Goal: Information Seeking & Learning: Check status

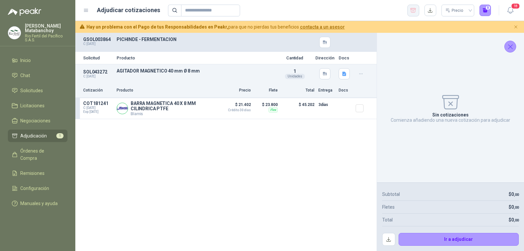
click at [413, 15] on button "button" at bounding box center [414, 11] width 12 height 12
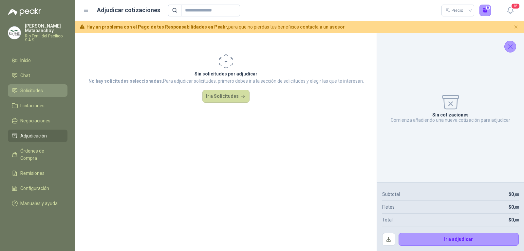
drag, startPoint x: 18, startPoint y: 97, endPoint x: 22, endPoint y: 92, distance: 6.4
click at [18, 97] on ul "Inicio Chat Solicitudes Licitaciones Negociaciones Adjudicación Órdenes de Comp…" at bounding box center [37, 133] width 75 height 158
click at [27, 87] on span "Solicitudes" at bounding box center [31, 90] width 23 height 7
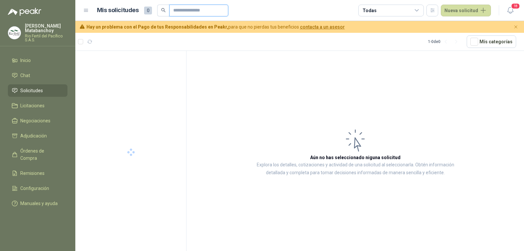
click at [200, 11] on input "text" at bounding box center [196, 10] width 46 height 11
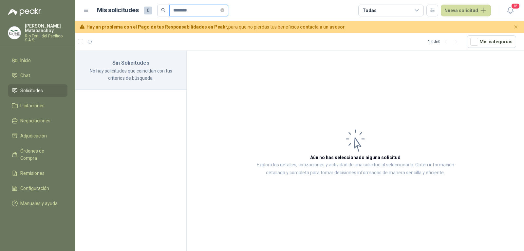
type input "********"
drag, startPoint x: 194, startPoint y: 4, endPoint x: 185, endPoint y: 12, distance: 12.8
click at [185, 12] on header "Mis solicitudes 0 ******** Todas Nueva solicitud 18" at bounding box center [299, 10] width 449 height 21
drag, startPoint x: 205, startPoint y: 13, endPoint x: 168, endPoint y: 18, distance: 37.4
click at [168, 18] on header "Mis solicitudes 0 ******** Todas Nueva solicitud 18" at bounding box center [299, 10] width 449 height 21
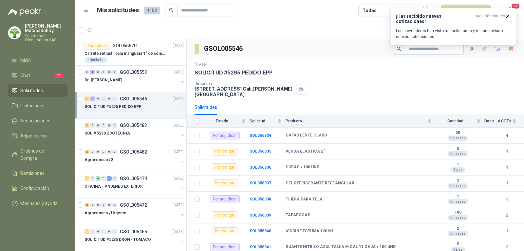
scroll to position [2, 0]
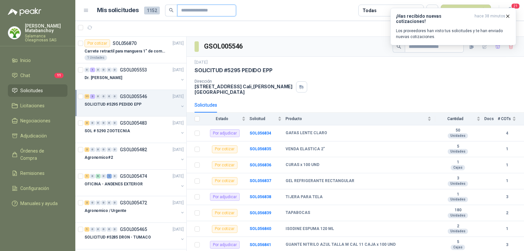
click at [221, 7] on input "text" at bounding box center [204, 10] width 46 height 11
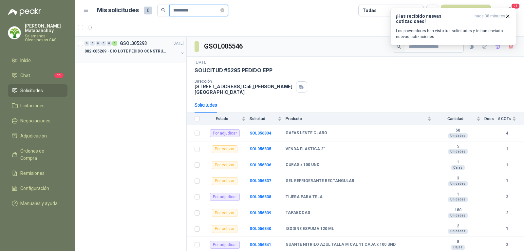
type input "*********"
click at [134, 55] on div at bounding box center [132, 57] width 94 height 5
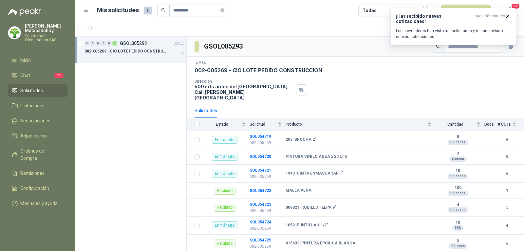
click at [47, 91] on li "Solicitudes" at bounding box center [38, 90] width 52 height 7
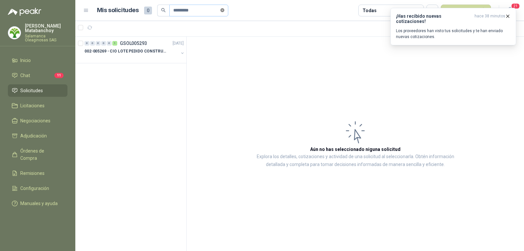
click at [224, 11] on icon "close-circle" at bounding box center [223, 10] width 4 height 4
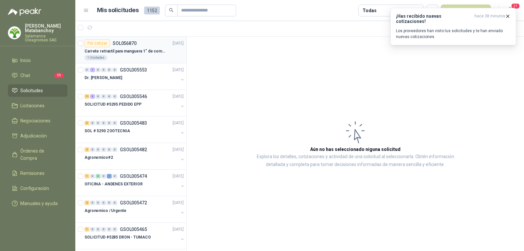
click at [115, 55] on div "1 Unidades" at bounding box center [134, 57] width 99 height 5
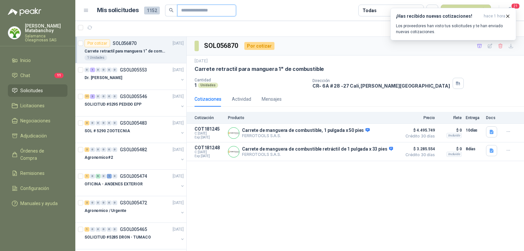
click at [190, 8] on input "text" at bounding box center [204, 10] width 46 height 11
click at [143, 111] on div at bounding box center [132, 110] width 94 height 5
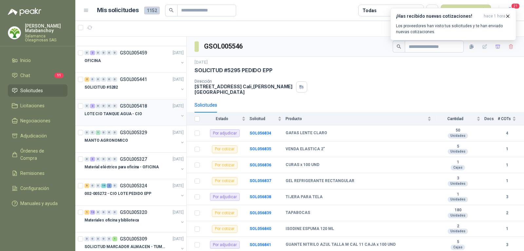
scroll to position [295, 0]
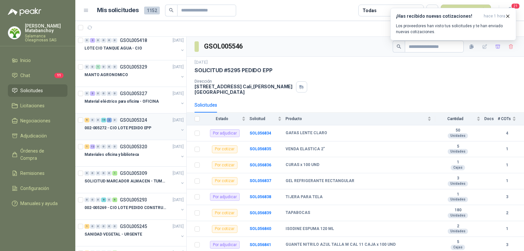
click at [137, 119] on p "GSOL005324" at bounding box center [133, 120] width 27 height 5
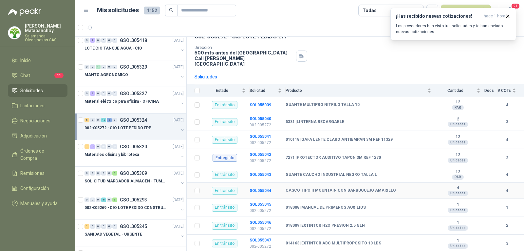
scroll to position [33, 0]
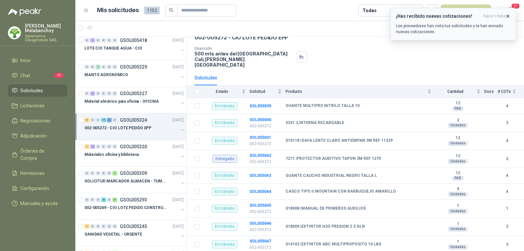
click at [508, 15] on icon "button" at bounding box center [508, 16] width 6 height 6
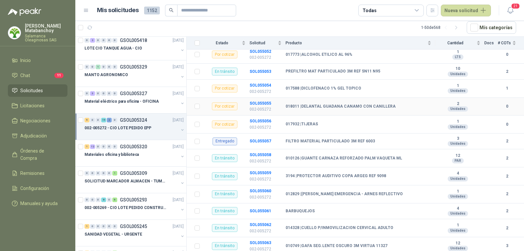
scroll to position [268, 0]
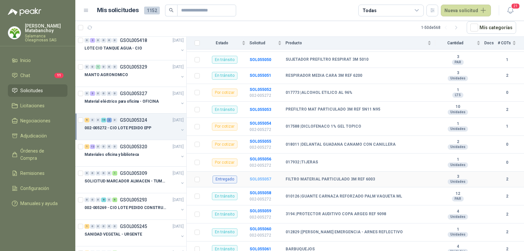
click at [262, 177] on b "SOL055057" at bounding box center [261, 179] width 22 height 5
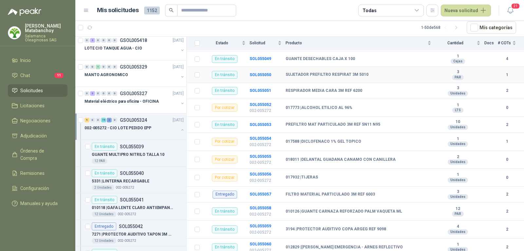
scroll to position [262, 0]
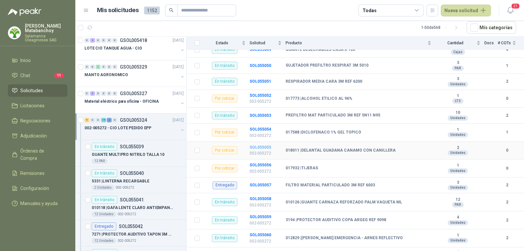
click at [253, 145] on b "SOL055055" at bounding box center [261, 147] width 22 height 5
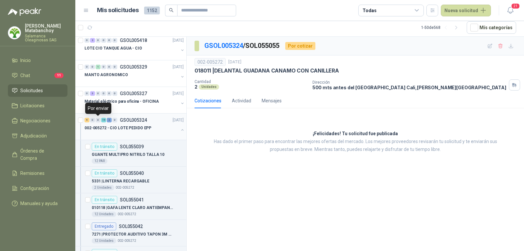
click at [146, 117] on div "5 0 0 19 2 0 GSOL005324 05/09/25" at bounding box center [135, 120] width 101 height 8
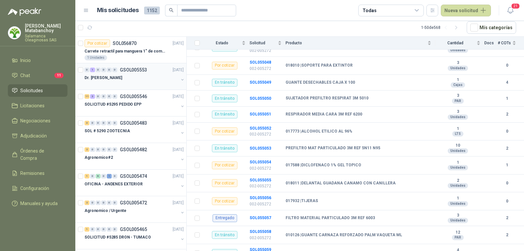
click at [137, 79] on div "Dr. Eduardo" at bounding box center [132, 78] width 94 height 8
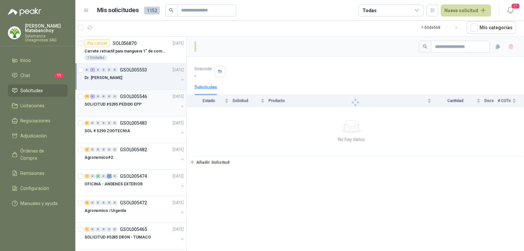
click at [141, 108] on div "SOLICITUD #5295 PEDIDO EPP" at bounding box center [132, 104] width 94 height 8
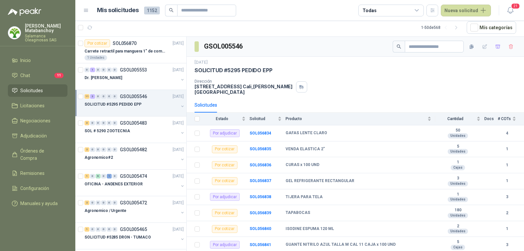
click at [321, 89] on div "Dirección CALLE 4 No.27 -79 Cali , Valle del Cauca" at bounding box center [356, 87] width 322 height 16
click at [145, 108] on div "SOLICITUD #5295 PEDIDO EPP" at bounding box center [132, 104] width 94 height 8
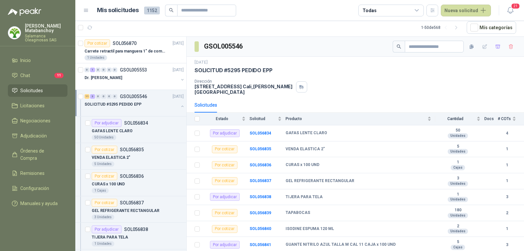
click at [168, 103] on div "SOLICITUD #5295 PEDIDO EPP" at bounding box center [132, 104] width 94 height 8
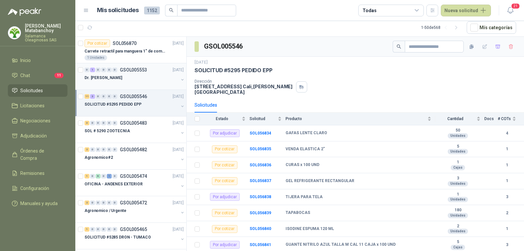
click at [148, 75] on div "Dr. Eduardo" at bounding box center [132, 78] width 94 height 8
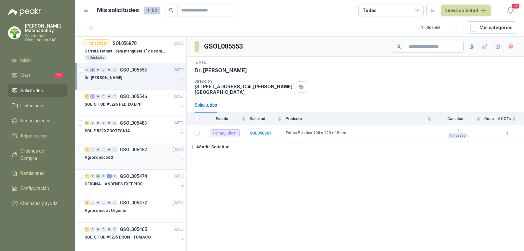
click at [145, 160] on div "Agronomico#2" at bounding box center [132, 157] width 94 height 8
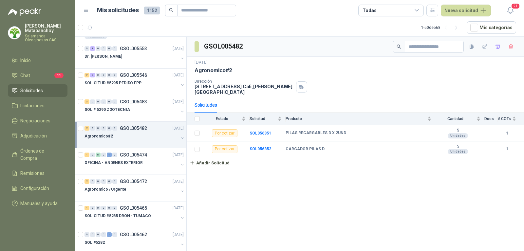
scroll to position [33, 0]
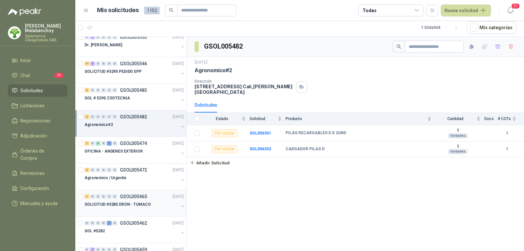
click at [144, 207] on p "SOLICITUD #5285 DRON - TUMACO" at bounding box center [118, 204] width 67 height 6
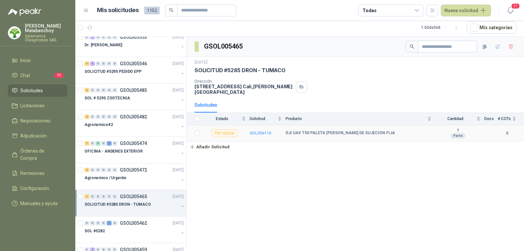
click at [265, 131] on b "SOL056110" at bounding box center [261, 133] width 22 height 5
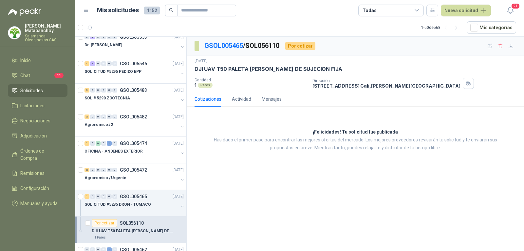
click at [56, 94] on link "Solicitudes" at bounding box center [38, 90] width 60 height 12
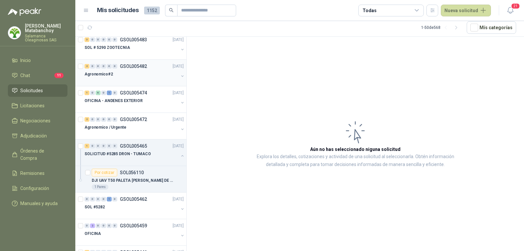
scroll to position [131, 0]
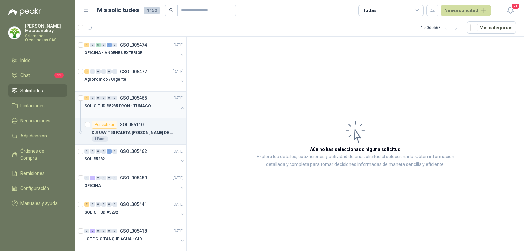
click at [180, 108] on button "button" at bounding box center [182, 107] width 5 height 5
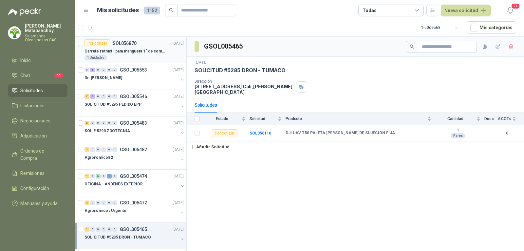
click at [131, 54] on div "Carrete retractil para manguera 1" de combustible" at bounding box center [134, 51] width 99 height 8
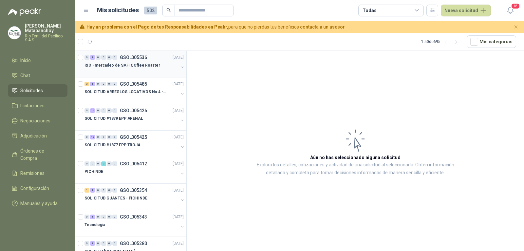
click at [141, 58] on p "GSOL005536" at bounding box center [133, 57] width 27 height 5
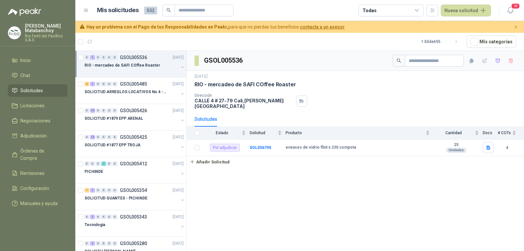
click at [207, 102] on p "CALLE 4 # 27-79 Cali , Valle del Cauca" at bounding box center [244, 103] width 99 height 11
copy div "CALLE 4 # 27-79 Cali , Valle del Cauca"
click at [281, 202] on div "GSOL005536 19 sept, 2025 RIO - mercadeo de SAFI COffee Roaster Dirección CALLE …" at bounding box center [356, 152] width 338 height 202
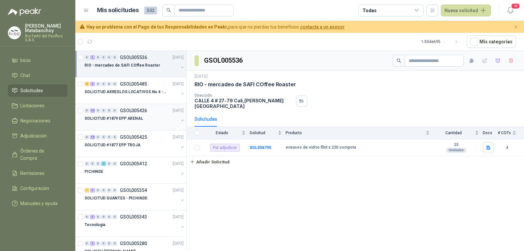
click at [136, 109] on p "GSOL005426" at bounding box center [133, 110] width 27 height 5
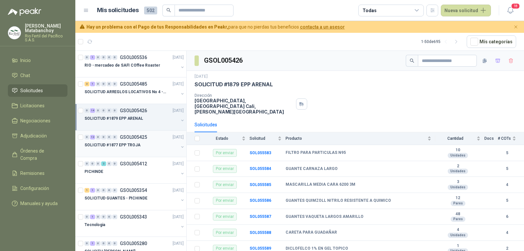
click at [118, 142] on p "SOLICITUD #1877 EPP TROJA" at bounding box center [113, 145] width 56 height 6
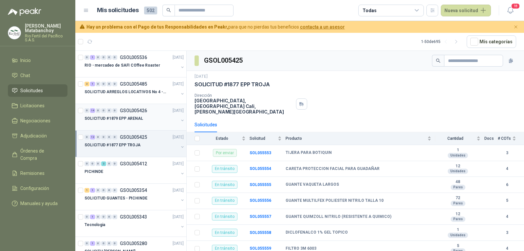
click at [138, 119] on p "SOLICITUD #1879 EPP ARENAL" at bounding box center [114, 118] width 59 height 6
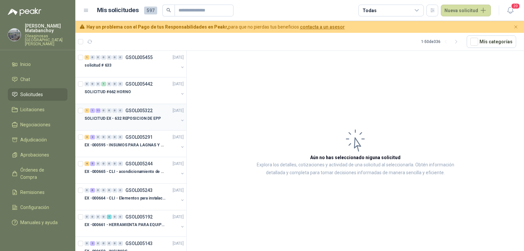
click at [118, 114] on div "1 1 11 0 0 0 0 GSOL005322 [DATE]" at bounding box center [135, 111] width 101 height 8
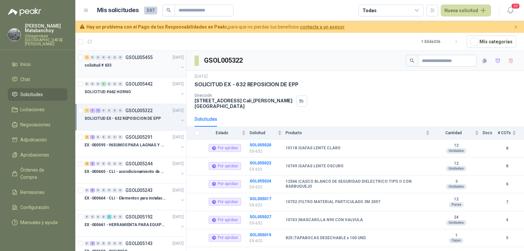
click at [149, 69] on div "solicitud # 633" at bounding box center [132, 67] width 94 height 13
